Goal: Browse casually

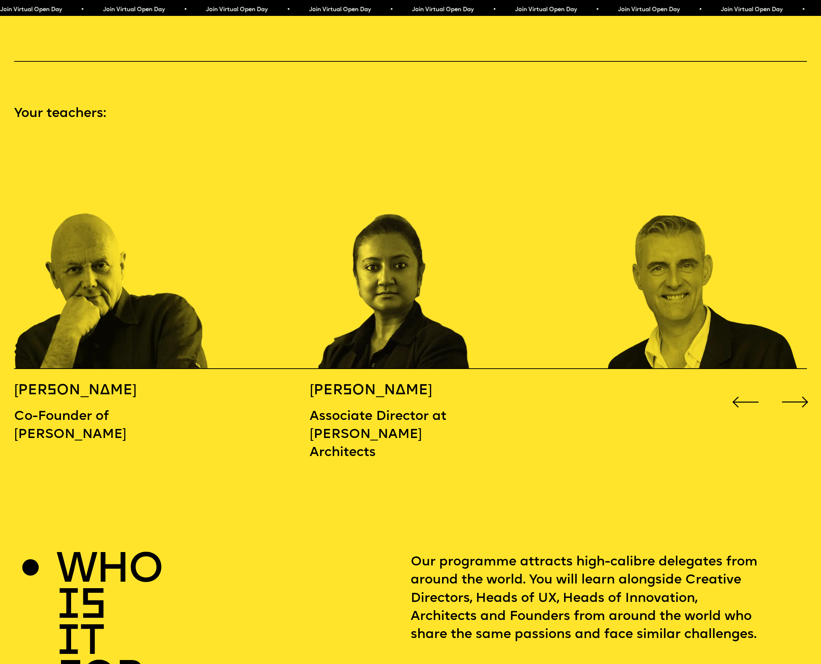
scroll to position [1155, 0]
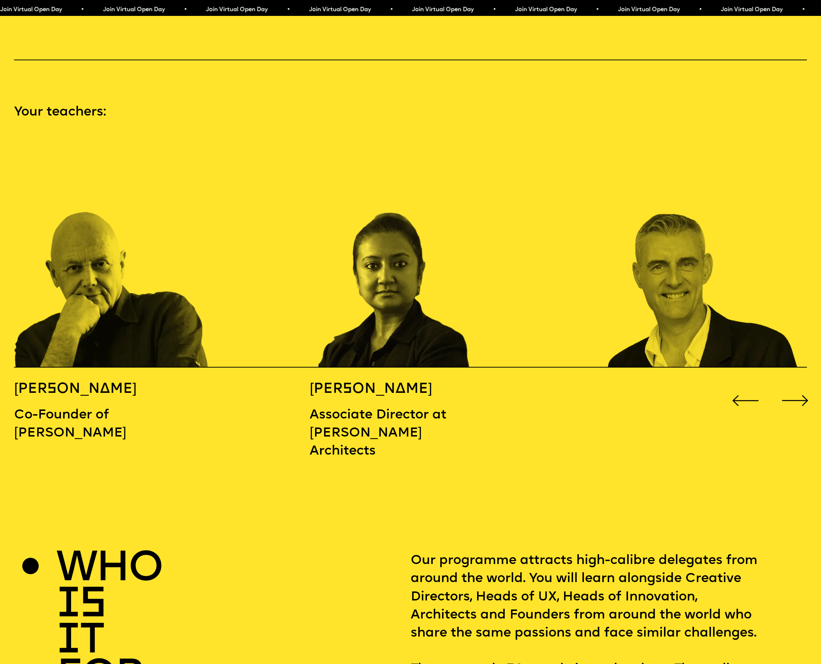
click at [793, 384] on div "Next slide" at bounding box center [795, 400] width 33 height 33
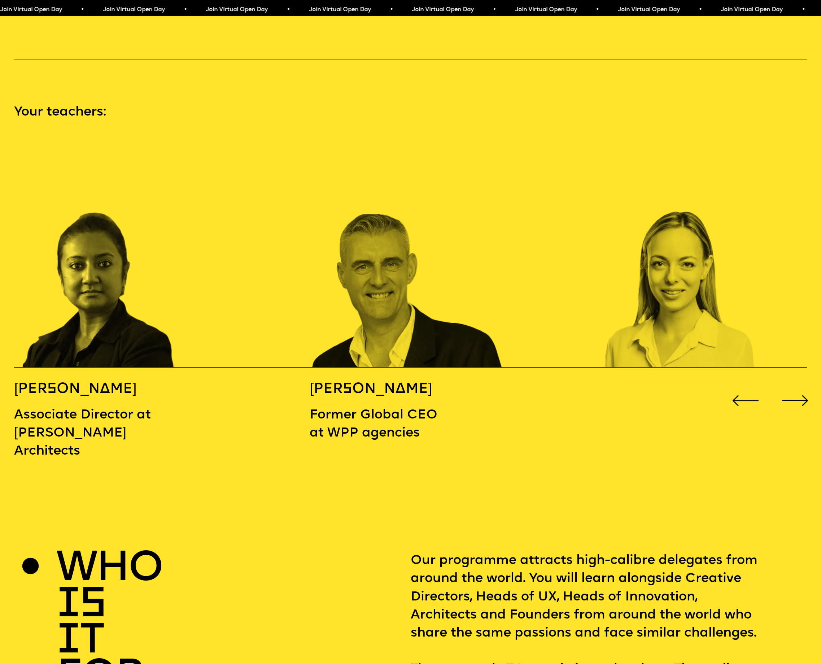
click at [793, 384] on div "Next slide" at bounding box center [795, 400] width 33 height 33
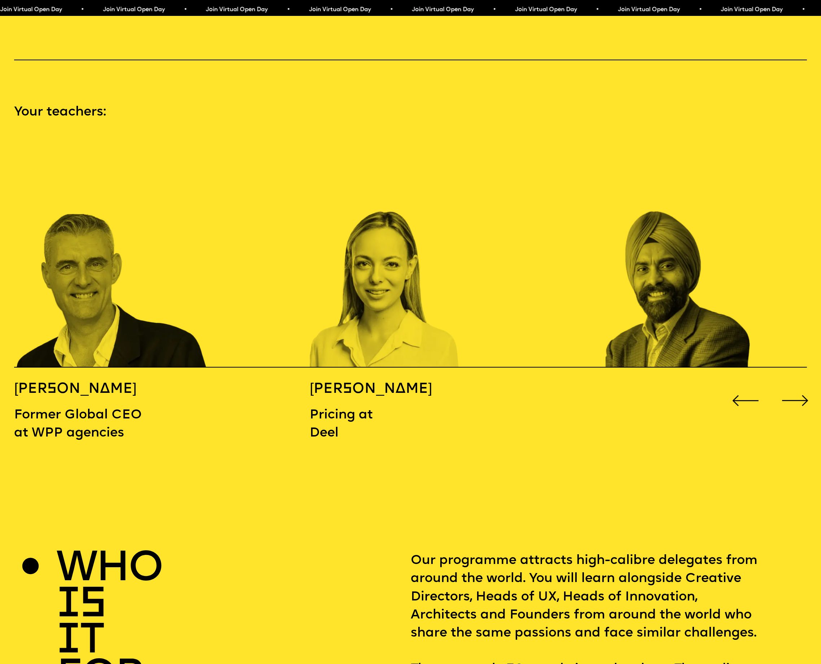
click at [793, 384] on div "Next slide" at bounding box center [795, 400] width 33 height 33
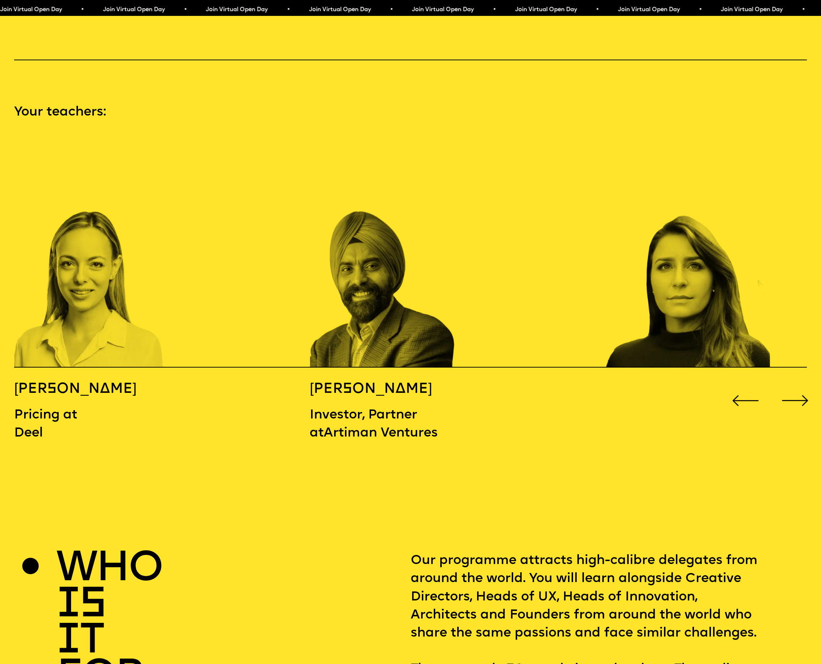
click at [793, 384] on div "Next slide" at bounding box center [795, 400] width 33 height 33
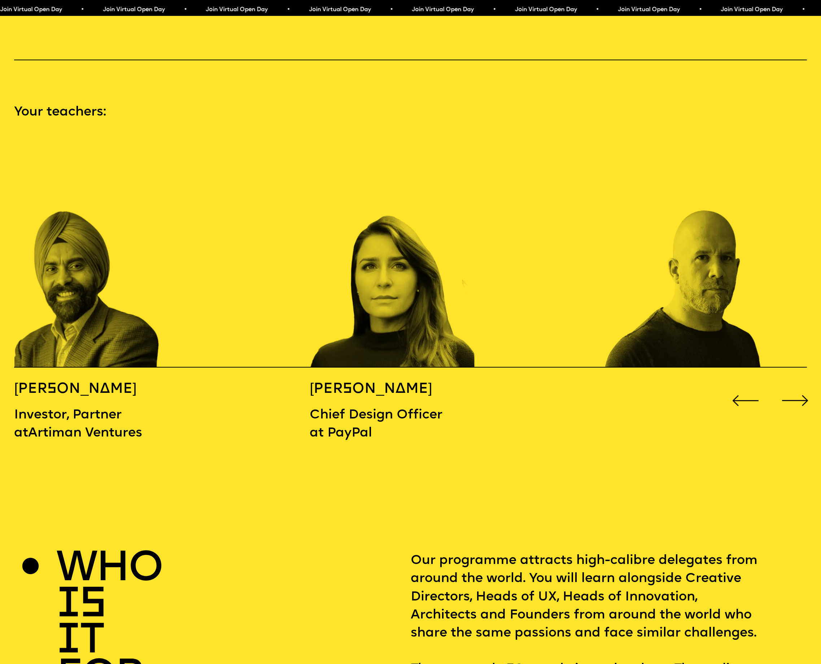
click at [793, 384] on div "Next slide" at bounding box center [795, 400] width 33 height 33
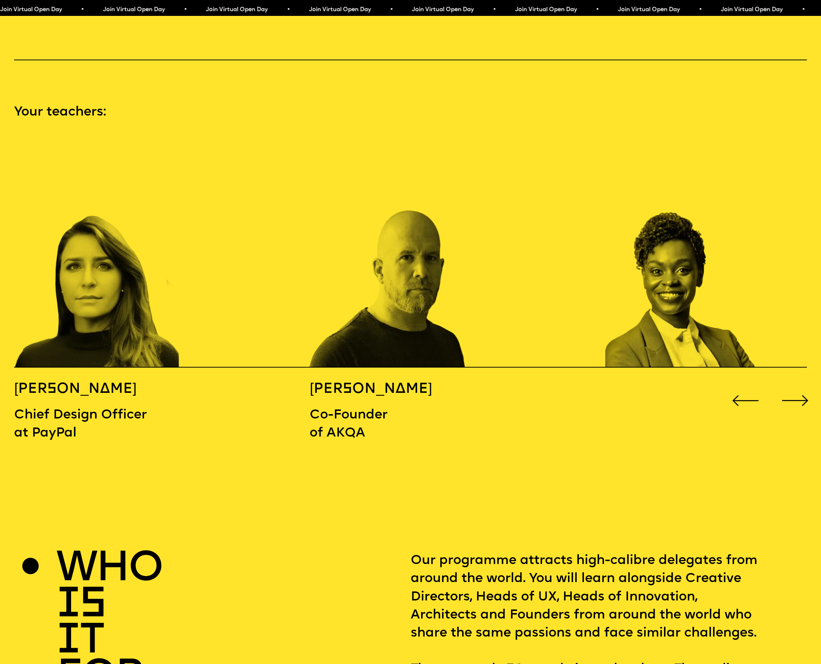
click at [793, 384] on div "Next slide" at bounding box center [795, 400] width 33 height 33
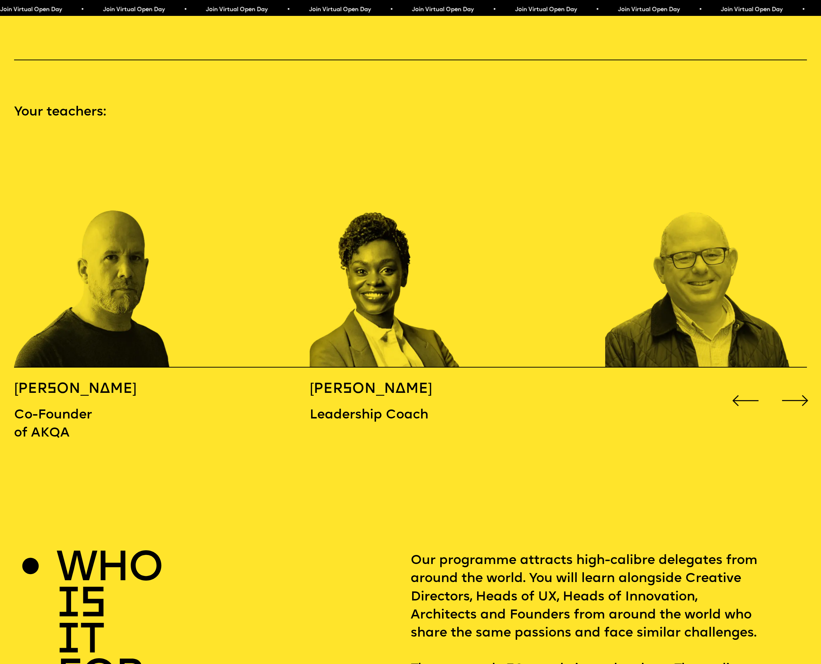
click at [793, 384] on div "Next slide" at bounding box center [795, 400] width 33 height 33
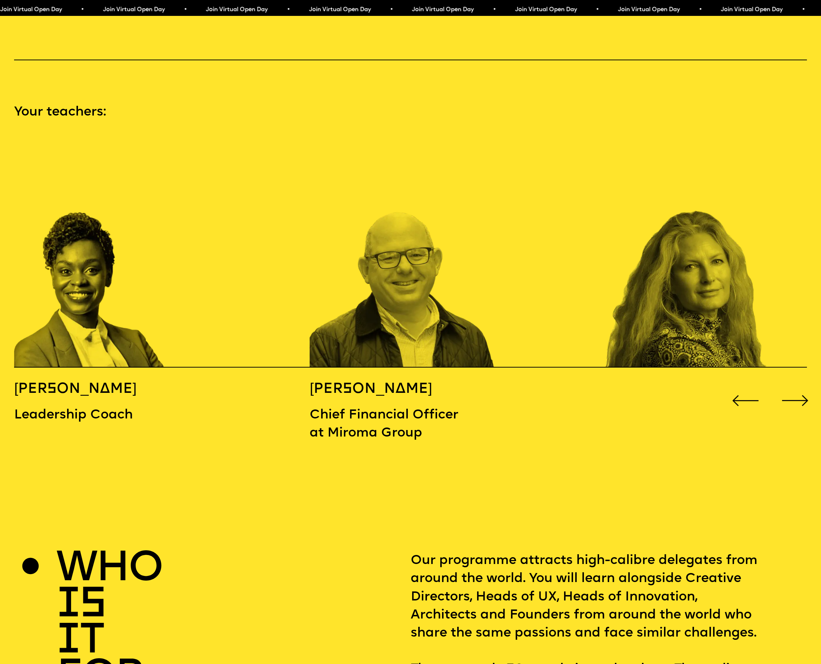
click at [793, 384] on div "Next slide" at bounding box center [795, 400] width 33 height 33
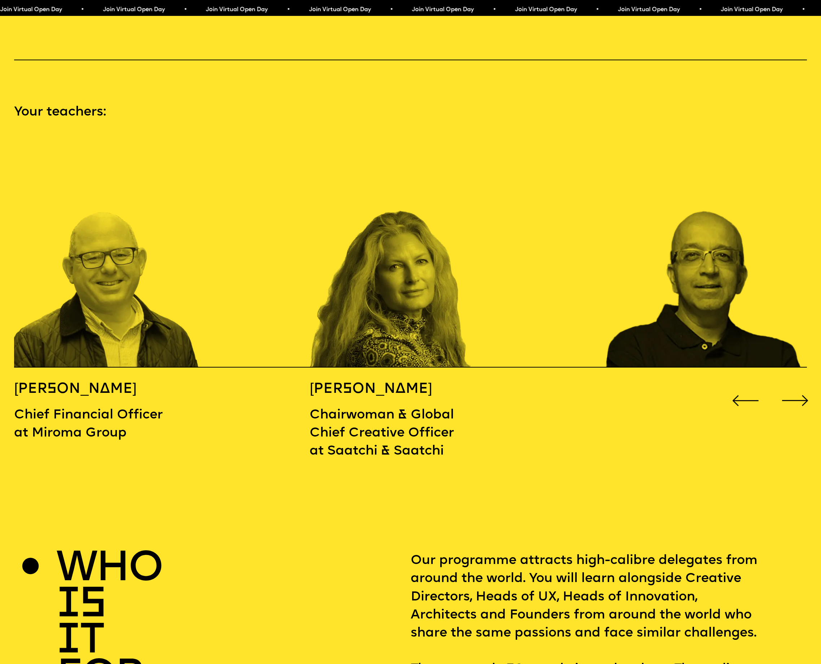
click at [793, 384] on div "Next slide" at bounding box center [795, 400] width 33 height 33
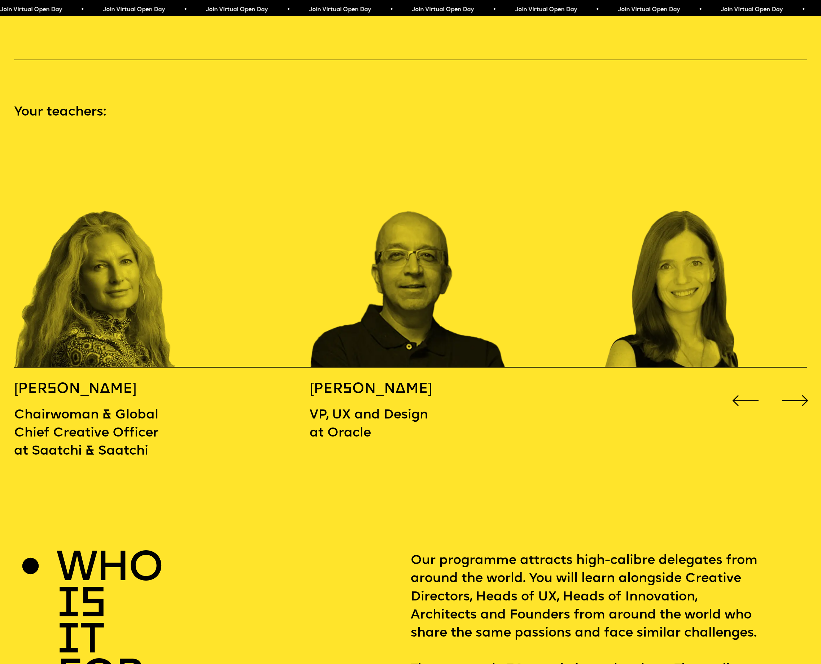
click at [793, 384] on div "Next slide" at bounding box center [795, 400] width 33 height 33
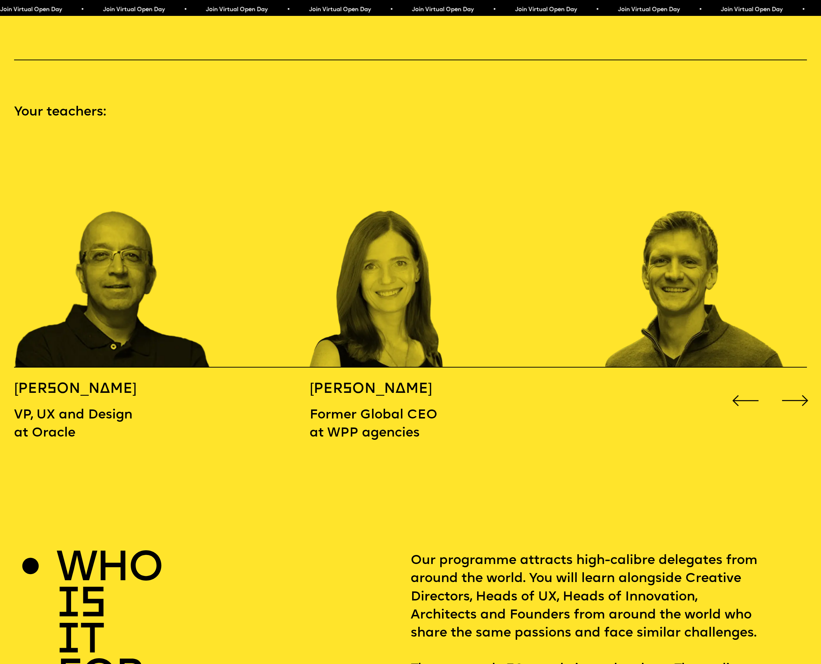
click at [793, 384] on div "Next slide" at bounding box center [795, 400] width 33 height 33
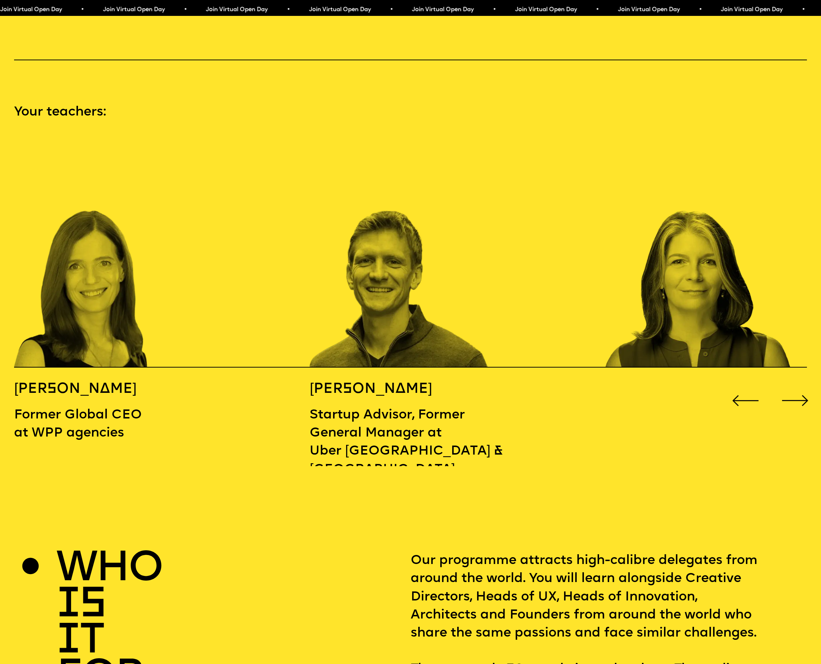
click at [793, 384] on div "Next slide" at bounding box center [795, 400] width 33 height 33
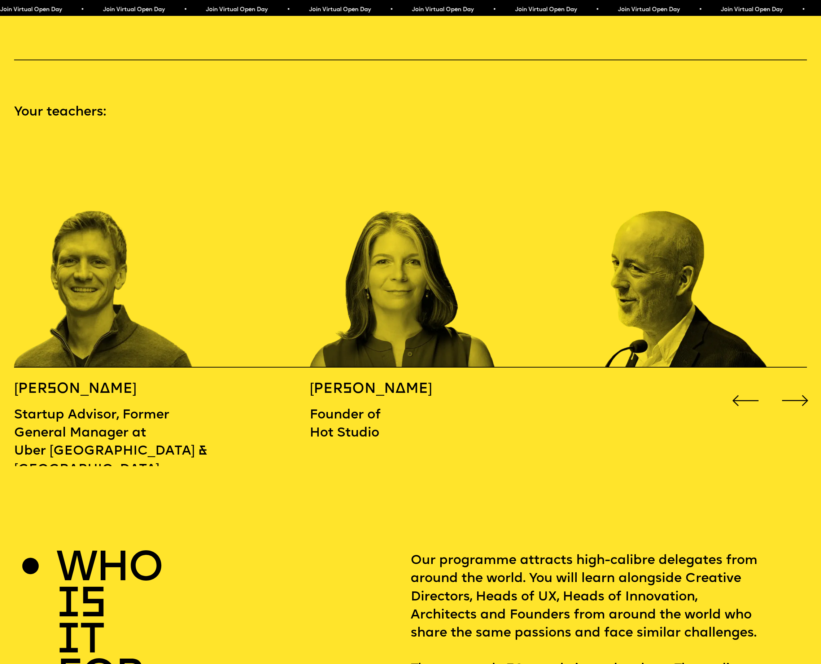
click at [793, 384] on div "Next slide" at bounding box center [795, 400] width 33 height 33
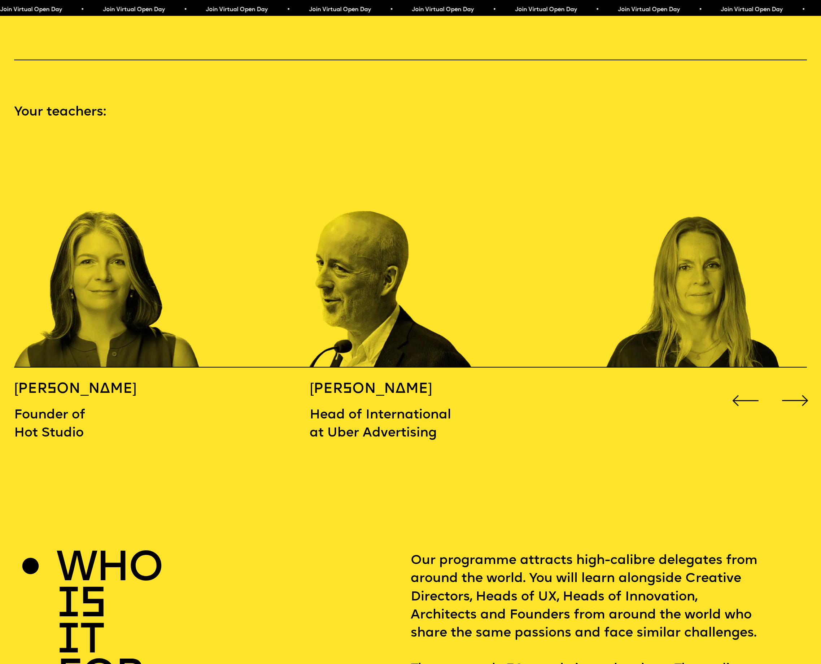
click at [793, 384] on div "Next slide" at bounding box center [795, 400] width 33 height 33
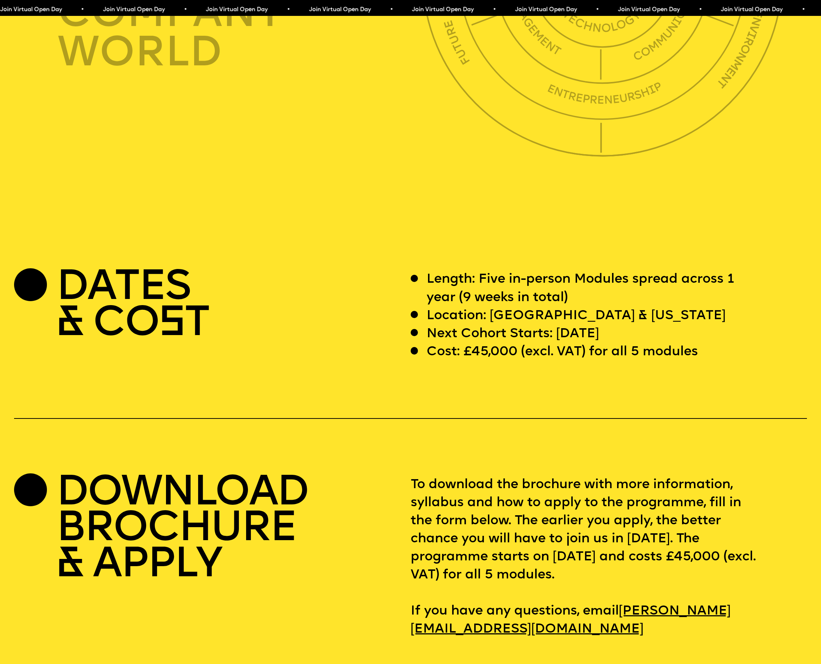
scroll to position [3150, 0]
